Goal: Information Seeking & Learning: Understand process/instructions

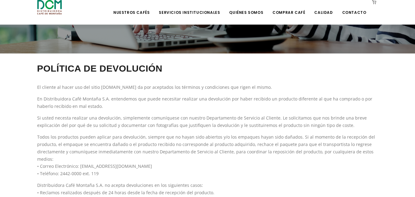
scroll to position [123, 0]
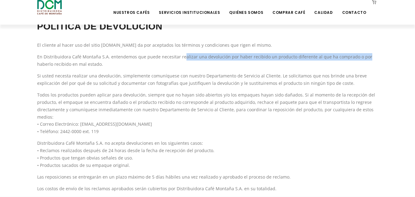
drag, startPoint x: 181, startPoint y: 57, endPoint x: 375, endPoint y: 57, distance: 193.6
click at [375, 57] on p "En Distribuidora Café Montaña S.A. entendemos que puede necesitar realizar una …" at bounding box center [207, 60] width 341 height 15
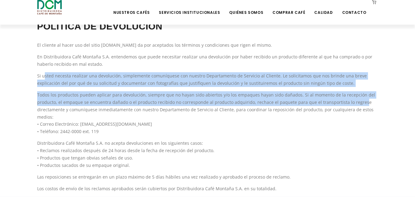
drag, startPoint x: 43, startPoint y: 77, endPoint x: 360, endPoint y: 105, distance: 318.6
click at [360, 105] on div "Política de Devolución El cliente al hacer uso del sitio [DOMAIN_NAME] da por a…" at bounding box center [208, 101] width 350 height 182
click at [280, 101] on p "Todos los productos pueden aplicar para devolución, siempre que no hayan sido a…" at bounding box center [207, 113] width 341 height 44
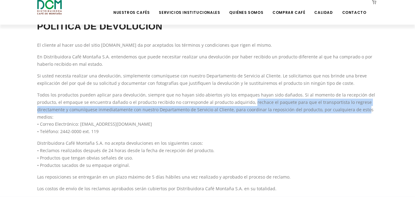
drag, startPoint x: 251, startPoint y: 102, endPoint x: 362, endPoint y: 109, distance: 111.0
click at [362, 109] on p "Todos los productos pueden aplicar para devolución, siempre que no hayan sido a…" at bounding box center [207, 113] width 341 height 44
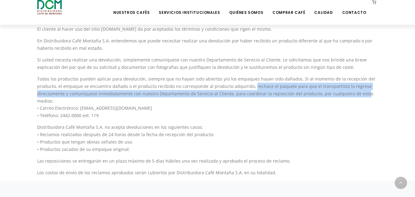
scroll to position [153, 0]
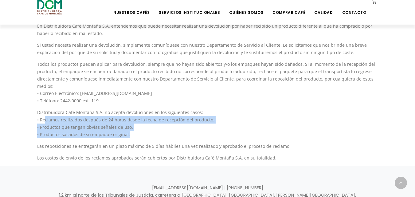
drag, startPoint x: 45, startPoint y: 120, endPoint x: 136, endPoint y: 132, distance: 91.7
click at [136, 132] on p "Distribuidora Café Montaña S.A. no acepta devoluciones en los siguientes casos:…" at bounding box center [207, 123] width 341 height 29
click at [140, 137] on p "Distribuidora Café Montaña S.A. no acepta devoluciones en los siguientes casos:…" at bounding box center [207, 123] width 341 height 29
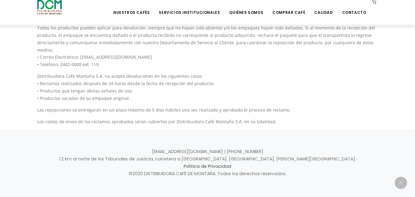
scroll to position [194, 0]
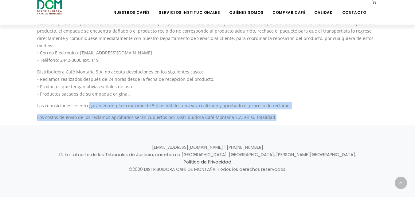
drag, startPoint x: 88, startPoint y: 105, endPoint x: 291, endPoint y: 114, distance: 203.3
click at [291, 114] on div "Política de Devolución El cliente al hacer uso del sitio [DOMAIN_NAME] da por a…" at bounding box center [208, 30] width 350 height 182
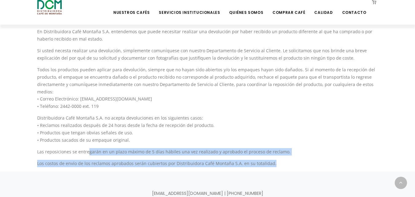
scroll to position [133, 0]
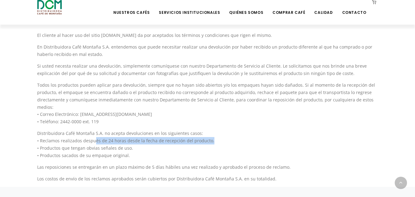
drag, startPoint x: 94, startPoint y: 141, endPoint x: 211, endPoint y: 141, distance: 116.3
click at [211, 141] on p "Distribuidora Café Montaña S.A. no acepta devoluciones en los siguientes casos:…" at bounding box center [207, 144] width 341 height 29
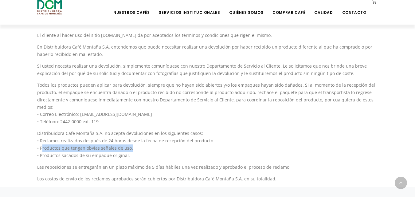
drag, startPoint x: 43, startPoint y: 148, endPoint x: 138, endPoint y: 148, distance: 95.1
click at [138, 148] on p "Distribuidora Café Montaña S.A. no acepta devoluciones en los siguientes casos:…" at bounding box center [207, 144] width 341 height 29
